Goal: Check status

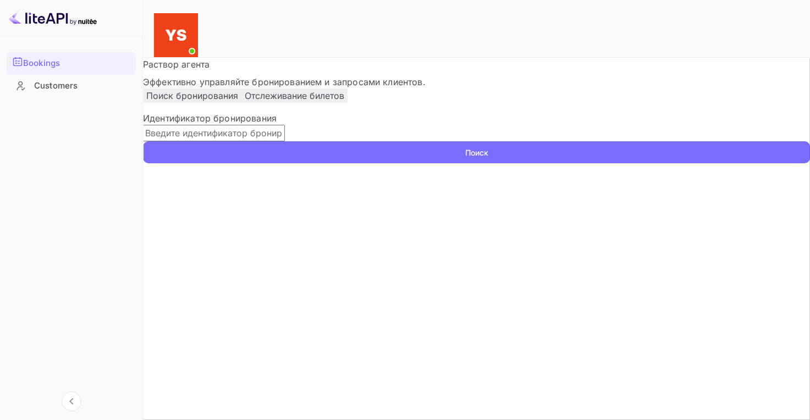
click at [285, 141] on input "text" at bounding box center [214, 133] width 142 height 16
paste input "9770958"
type input "9770958"
click at [202, 163] on button "Поиск" at bounding box center [476, 152] width 667 height 22
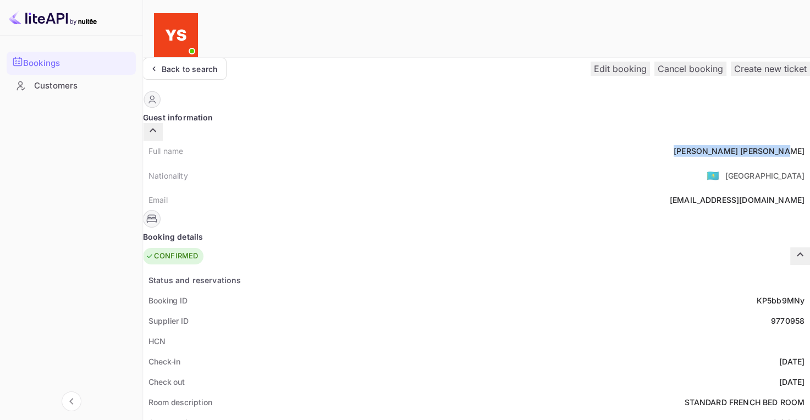
drag, startPoint x: 387, startPoint y: 127, endPoint x: 460, endPoint y: 131, distance: 72.7
click at [460, 141] on div "Full name [PERSON_NAME]" at bounding box center [476, 151] width 667 height 20
copy div "[PERSON_NAME]"
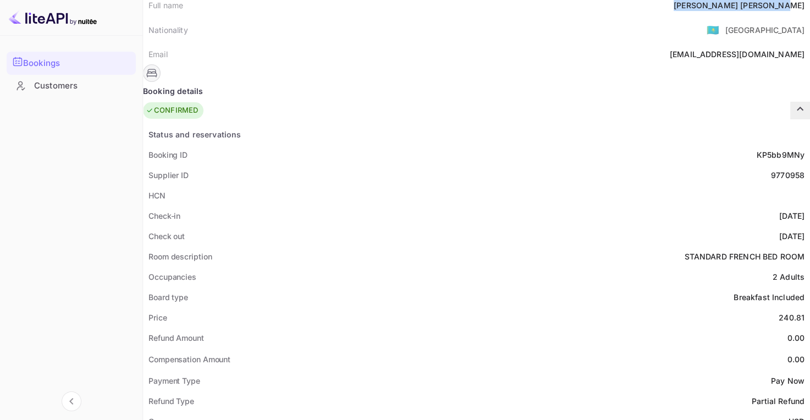
scroll to position [165, 0]
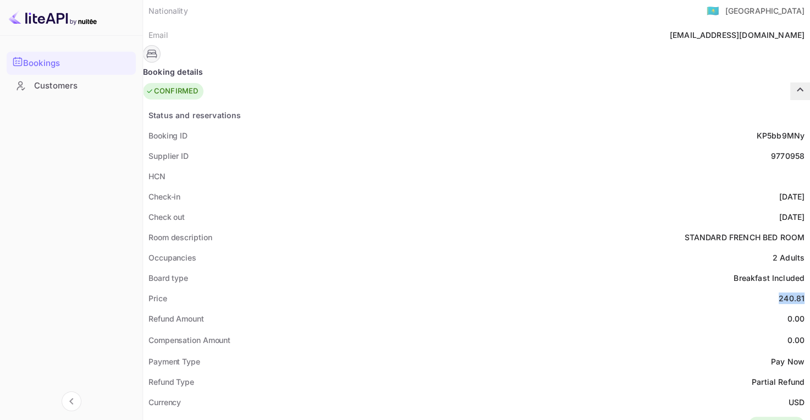
drag, startPoint x: 436, startPoint y: 269, endPoint x: 460, endPoint y: 269, distance: 24.2
click at [461, 288] on div "Price 240.81" at bounding box center [476, 298] width 667 height 20
copy div "240.81"
drag, startPoint x: 442, startPoint y: 370, endPoint x: 459, endPoint y: 372, distance: 16.6
click at [459, 392] on div "Currency USD" at bounding box center [476, 402] width 667 height 20
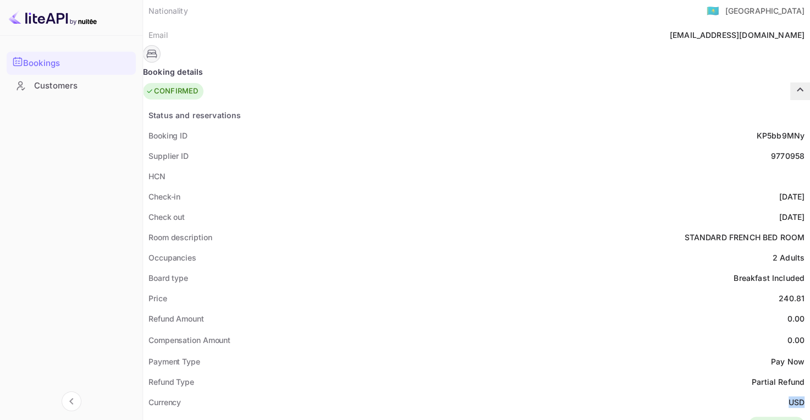
copy ya-tr-span "USD"
